Goal: Find contact information: Find contact information

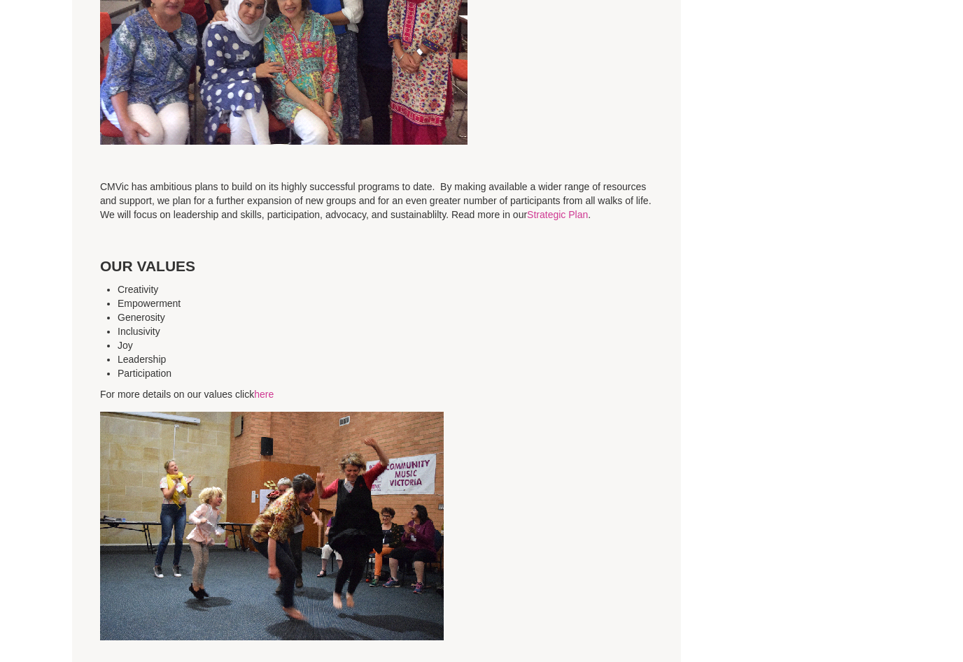
scroll to position [2728, 0]
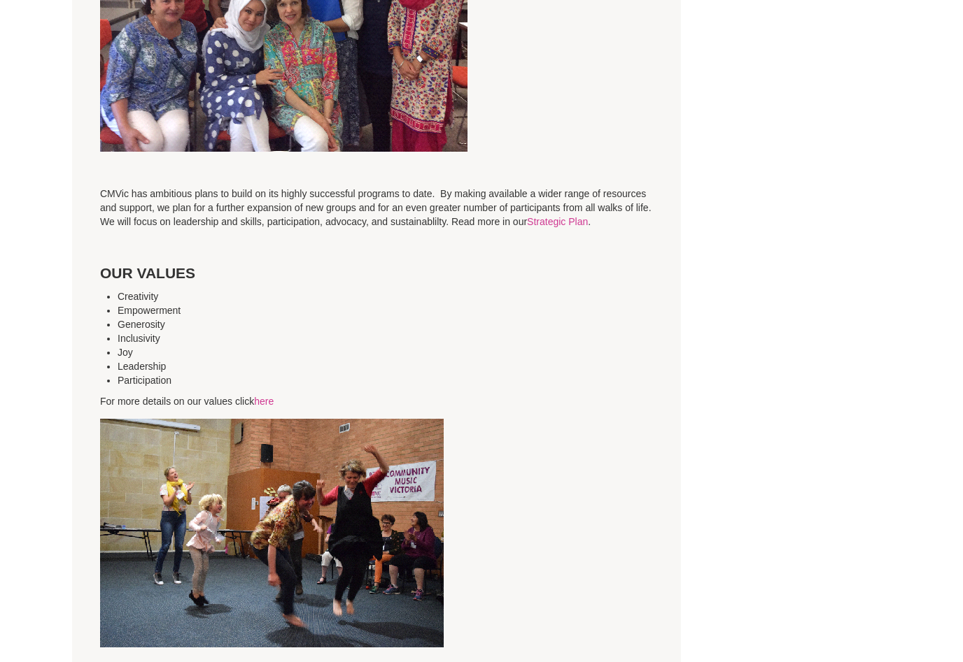
click at [588, 217] on link "Strategic Plan" at bounding box center [557, 222] width 61 height 11
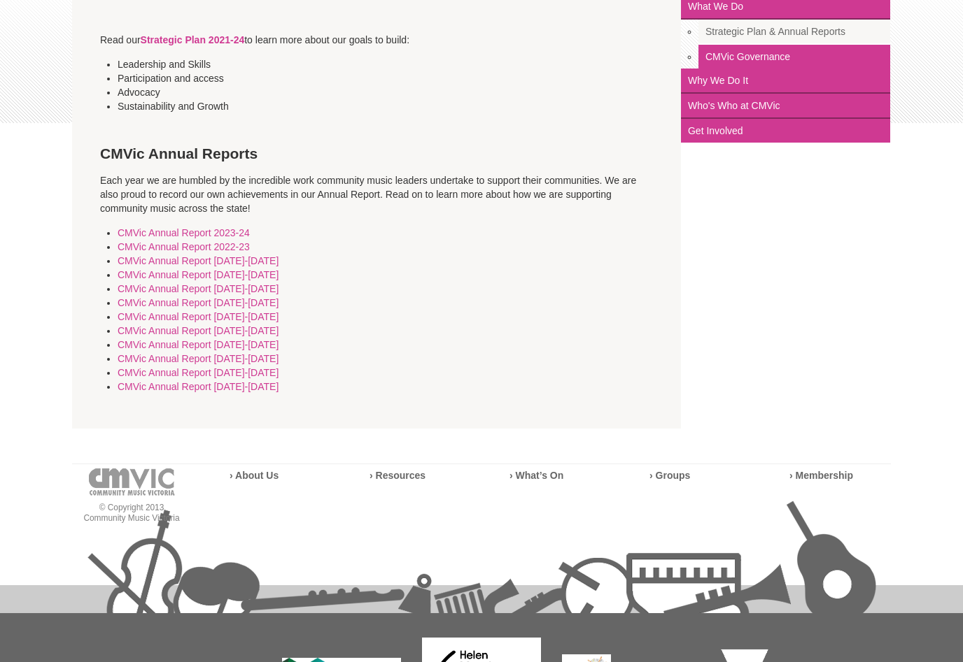
scroll to position [294, 0]
click at [782, 111] on link "Who's Who at CMVic" at bounding box center [785, 106] width 209 height 25
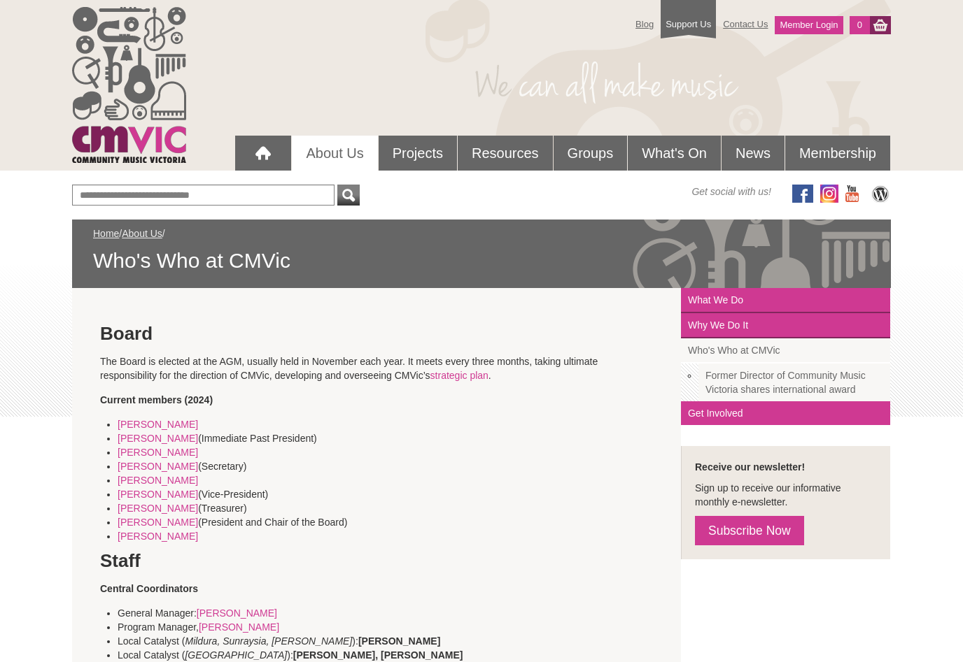
click at [168, 425] on link "[PERSON_NAME]" at bounding box center [158, 424] width 80 height 11
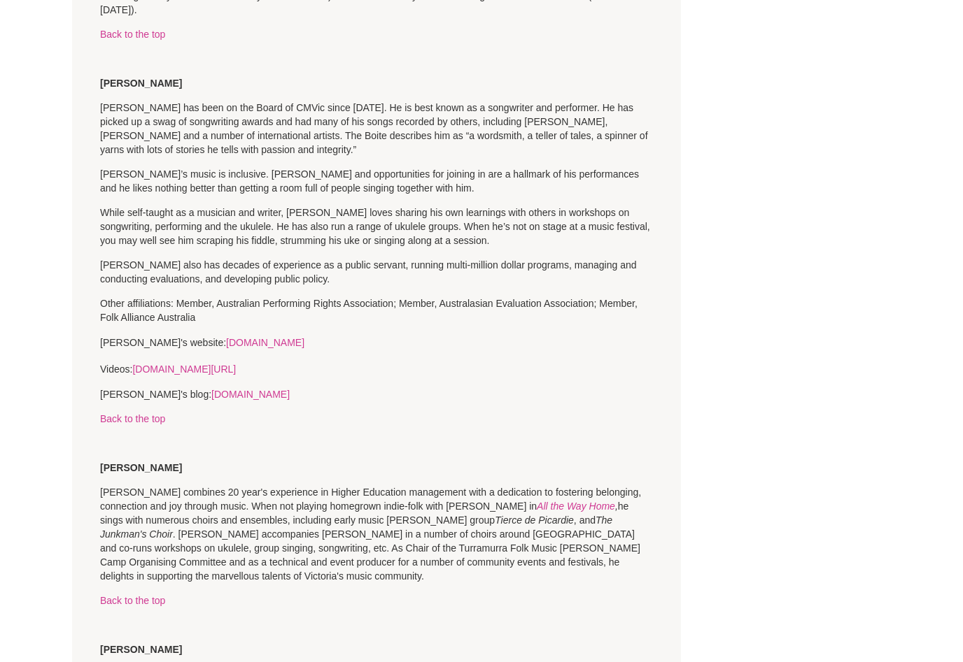
scroll to position [1248, 0]
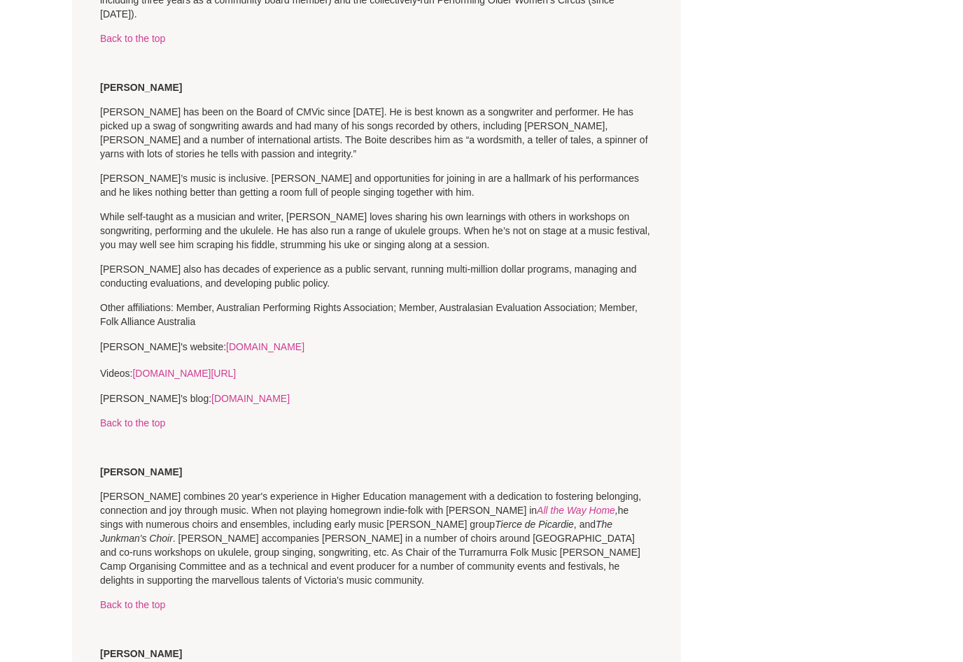
click at [282, 342] on link "[DOMAIN_NAME]" at bounding box center [265, 347] width 78 height 11
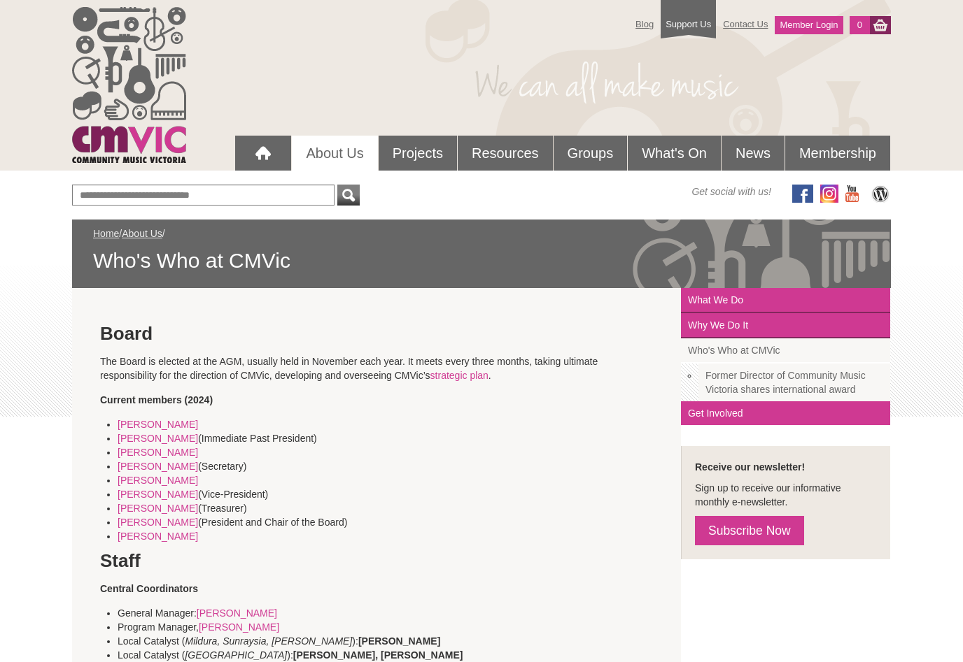
click at [175, 443] on link "Bridget Roberts" at bounding box center [158, 438] width 80 height 11
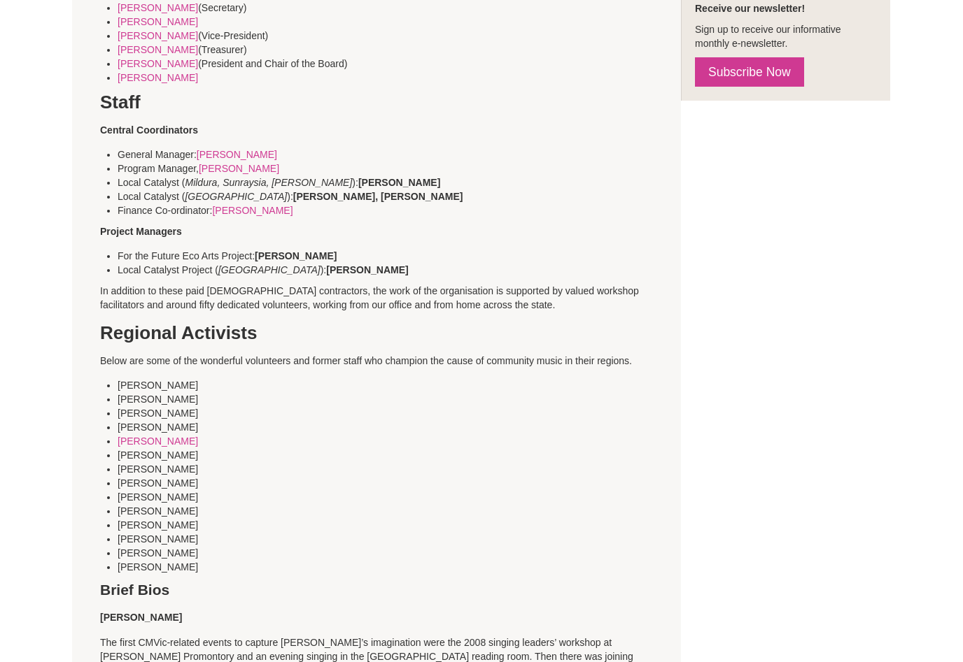
scroll to position [448, 0]
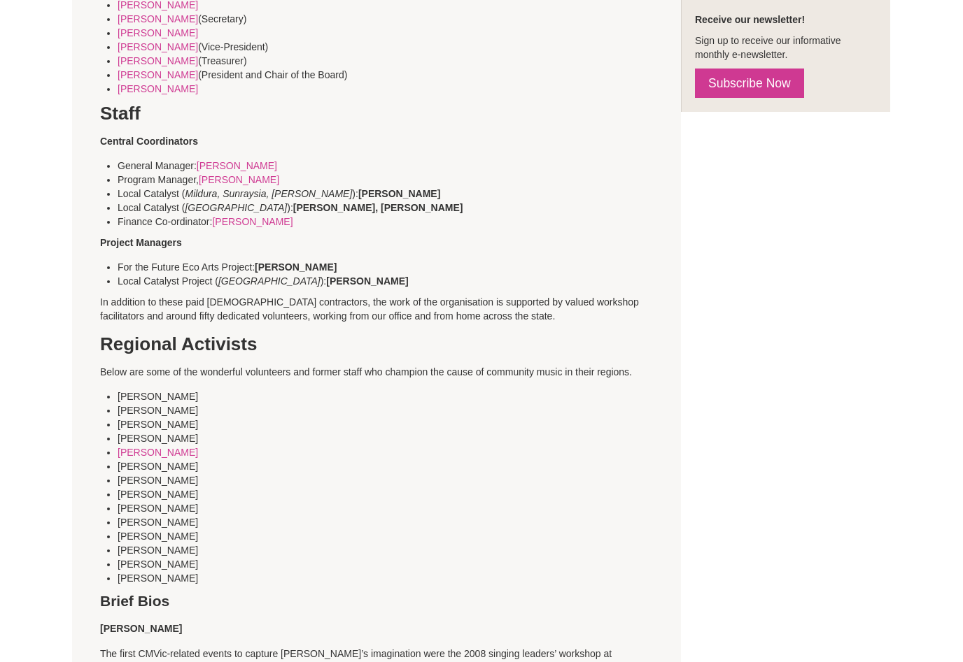
click at [304, 271] on strong "Laura Brearley" at bounding box center [296, 267] width 82 height 11
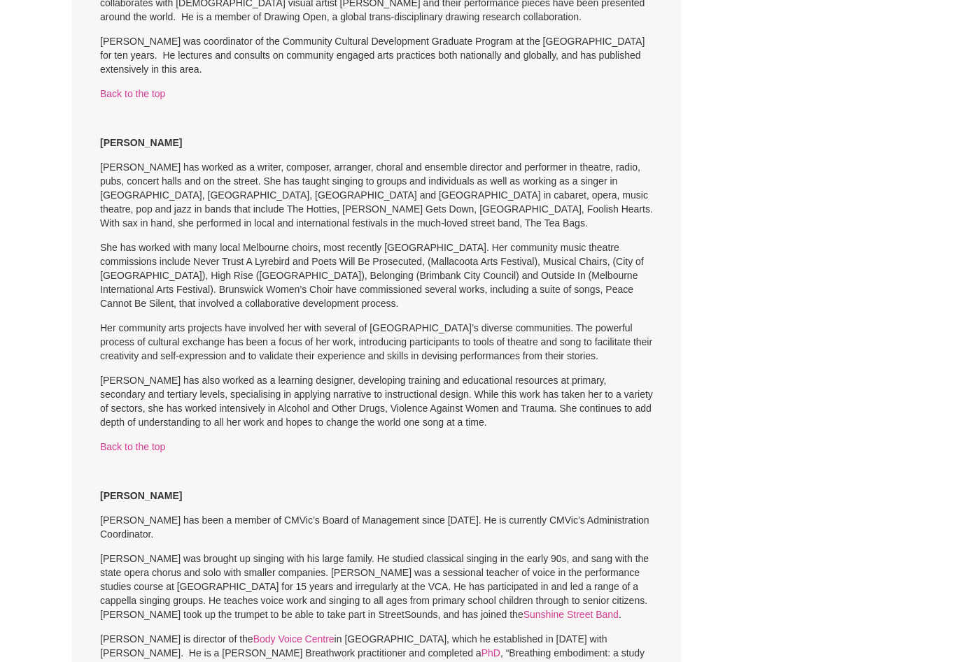
scroll to position [0, 0]
